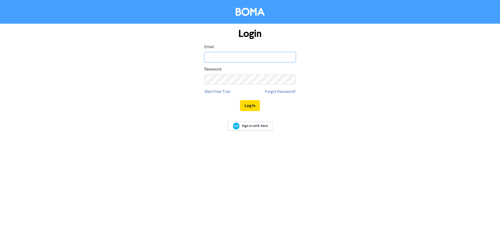
click at [262, 56] on input "email" at bounding box center [250, 57] width 91 height 10
click at [240, 100] on button "Log In" at bounding box center [250, 105] width 20 height 11
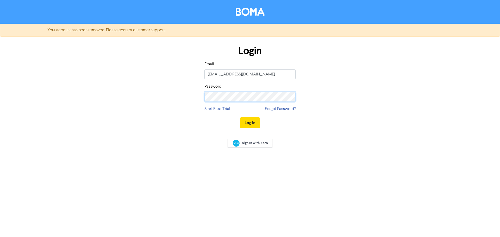
click at [187, 101] on div "Login Email [EMAIL_ADDRESS][DOMAIN_NAME] Password Start Free Trial Forgot Passw…" at bounding box center [250, 87] width 297 height 93
click at [240, 118] on button "Log In" at bounding box center [250, 123] width 20 height 11
drag, startPoint x: 226, startPoint y: 75, endPoint x: 187, endPoint y: 73, distance: 38.9
click at [187, 73] on div "Login Email [EMAIL_ADDRESS][DOMAIN_NAME] Password Start Free Trial Forgot Passw…" at bounding box center [250, 87] width 297 height 93
type input "[PERSON_NAME][EMAIL_ADDRESS][DOMAIN_NAME]"
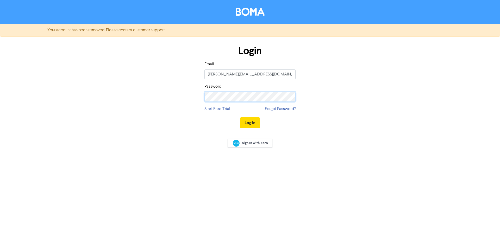
click at [240, 118] on button "Log In" at bounding box center [250, 123] width 20 height 11
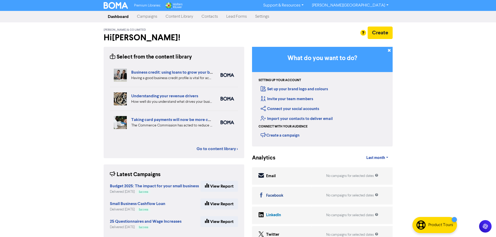
click at [206, 18] on link "Contacts" at bounding box center [210, 16] width 25 height 10
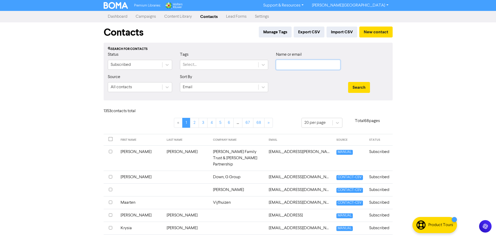
click at [282, 66] on input "text" at bounding box center [308, 65] width 64 height 10
paste input "[EMAIL_ADDRESS][DOMAIN_NAME]"
type input "[EMAIL_ADDRESS][DOMAIN_NAME]"
click at [355, 86] on button "Search" at bounding box center [359, 87] width 22 height 11
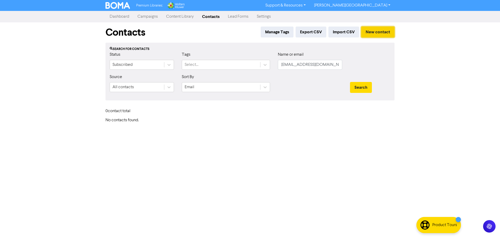
click at [377, 32] on button "New contact" at bounding box center [377, 32] width 33 height 11
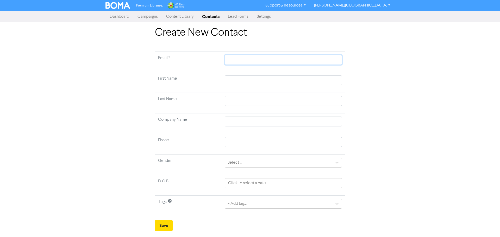
click at [292, 61] on input "text" at bounding box center [283, 60] width 117 height 10
paste input "[EMAIL_ADDRESS][DOMAIN_NAME]"
type input "[EMAIL_ADDRESS][DOMAIN_NAME]"
click at [265, 83] on input "text" at bounding box center [283, 81] width 117 height 10
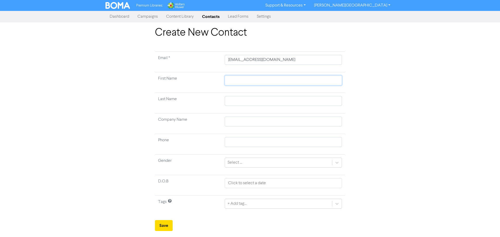
type input "G"
type input "Ga"
type input "Gar"
type input "[PERSON_NAME]"
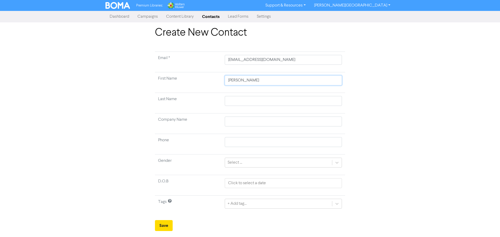
type input "[PERSON_NAME] &"
type input "[PERSON_NAME] & J"
type input "[PERSON_NAME] & [PERSON_NAME]"
type input "[PERSON_NAME] & Jan"
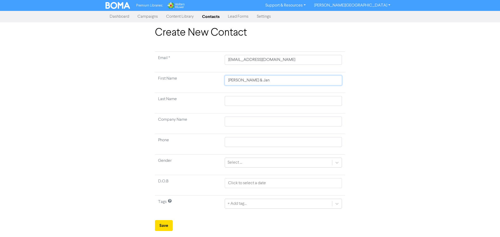
type input "[PERSON_NAME] & [PERSON_NAME]"
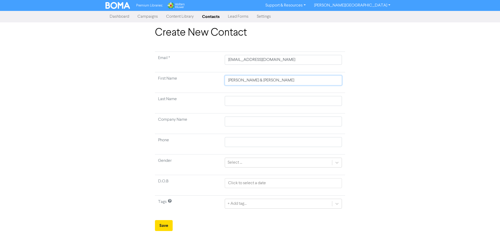
type input "[PERSON_NAME] & [PERSON_NAME]"
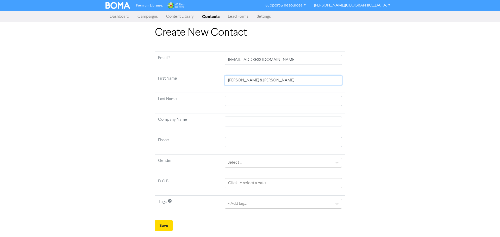
type input "[PERSON_NAME] & [PERSON_NAME]"
click at [257, 124] on input "text" at bounding box center [283, 122] width 117 height 10
type input "H"
type input "Ho"
type input "Hop"
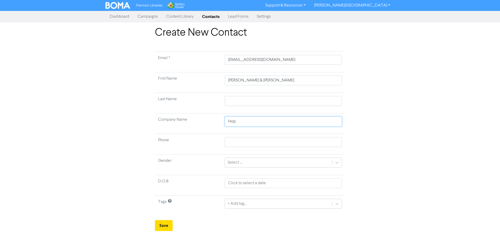
type input "[PERSON_NAME]"
type input "[PERSON_NAME] G"
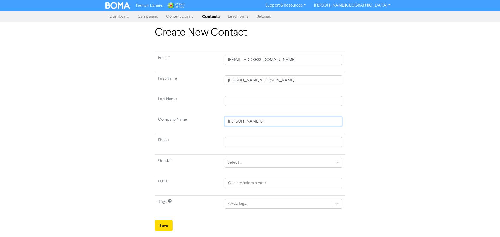
type input "[PERSON_NAME] G"
type input "[PERSON_NAME] G &"
type input "[PERSON_NAME] G & J"
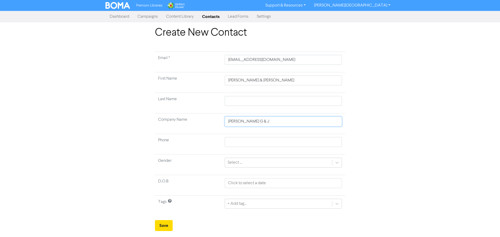
type input "[PERSON_NAME] G & [PERSON_NAME]"
type input "[PERSON_NAME] G & J Gr"
type input "[PERSON_NAME] G & [PERSON_NAME]"
type input "[PERSON_NAME] G & J Group"
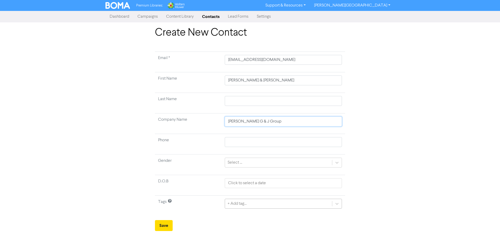
type input "[PERSON_NAME] G & J Group"
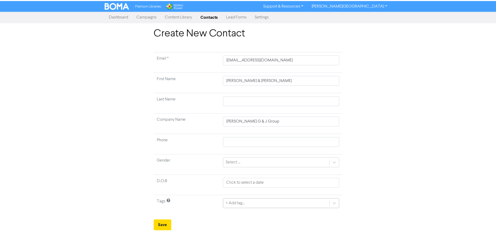
scroll to position [52, 0]
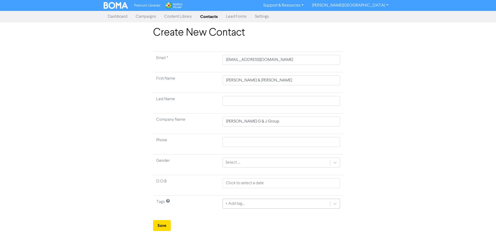
click at [247, 206] on div "+ Add tag..." at bounding box center [281, 204] width 117 height 10
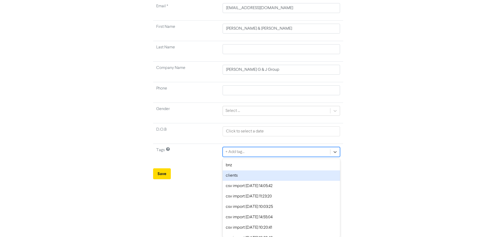
click at [247, 179] on div "clients" at bounding box center [281, 176] width 117 height 10
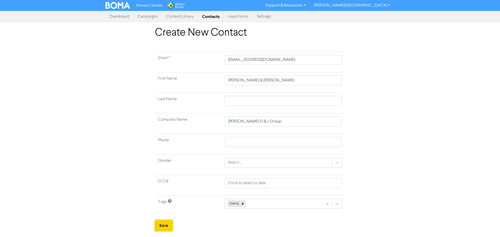
click at [163, 227] on button "Save" at bounding box center [164, 225] width 18 height 11
